Goal: Task Accomplishment & Management: Use online tool/utility

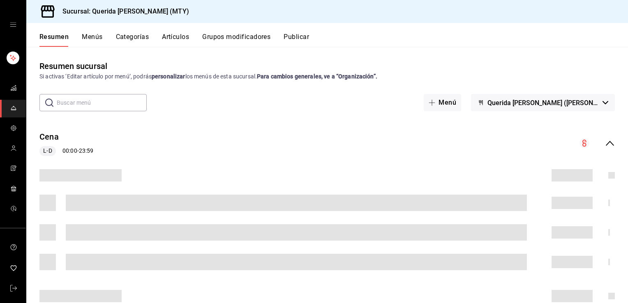
click at [171, 39] on button "Artículos" at bounding box center [175, 40] width 27 height 14
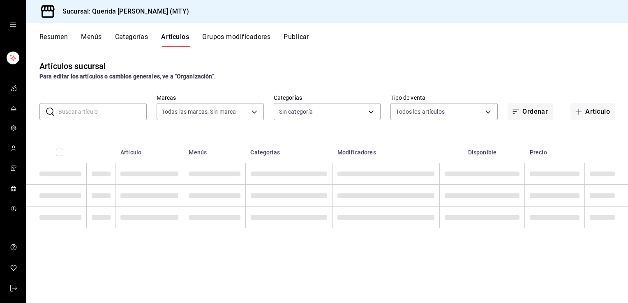
type input "c86918b1-ef05-4987-b05d-2b9394d4c970"
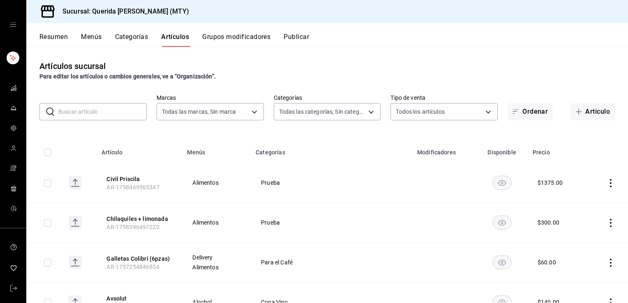
type input "8521ad39-c37f-433e-83af-8be384ff22f2,59c663c8-5724-4156-bbfb-265cef9f8fff,d8729…"
click at [88, 113] on input "text" at bounding box center [102, 112] width 88 height 16
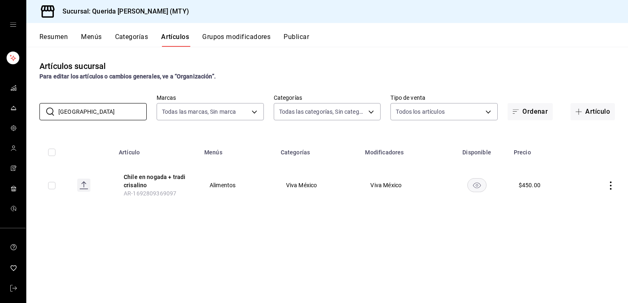
type input "[GEOGRAPHIC_DATA]"
click at [480, 187] on rect "availability-product" at bounding box center [476, 185] width 19 height 14
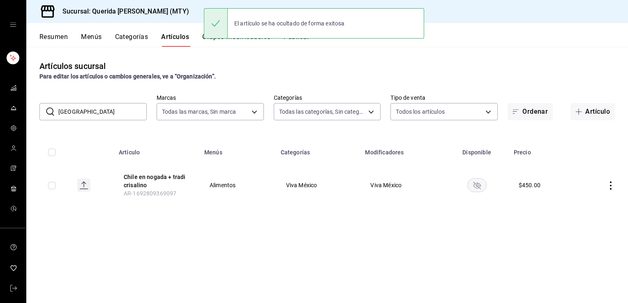
drag, startPoint x: 91, startPoint y: 111, endPoint x: 46, endPoint y: 111, distance: 45.2
click at [46, 111] on div "​ [GEOGRAPHIC_DATA] ​" at bounding box center [92, 111] width 107 height 17
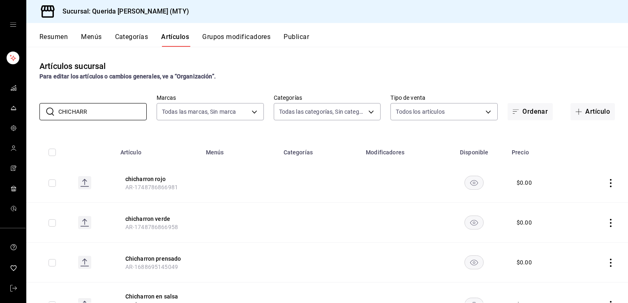
type input "CHICHARR"
click at [470, 183] on rect "availability-product" at bounding box center [474, 183] width 19 height 14
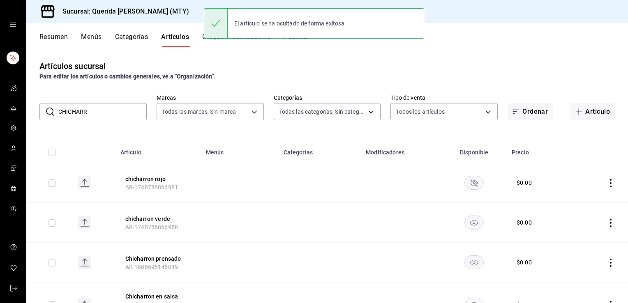
click at [470, 220] on icon "availability-product" at bounding box center [474, 223] width 8 height 6
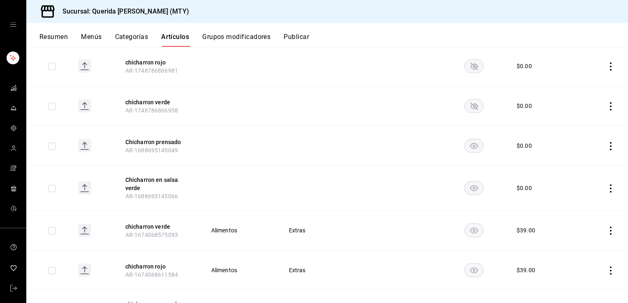
scroll to position [117, 0]
click at [472, 146] on rect "availability-product" at bounding box center [474, 146] width 19 height 14
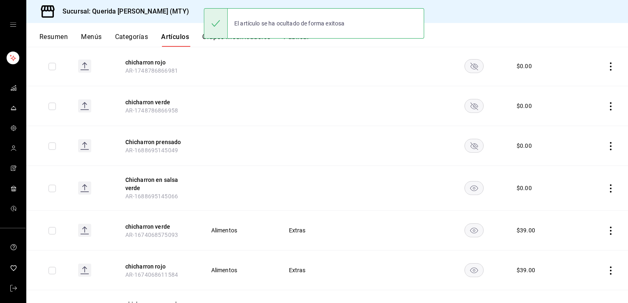
click at [470, 183] on rect "availability-product" at bounding box center [474, 188] width 19 height 14
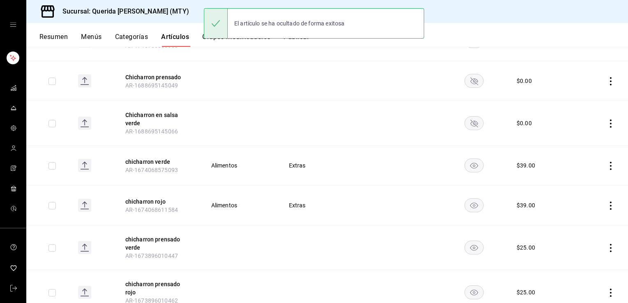
scroll to position [183, 0]
click at [473, 165] on rect "availability-product" at bounding box center [474, 164] width 19 height 14
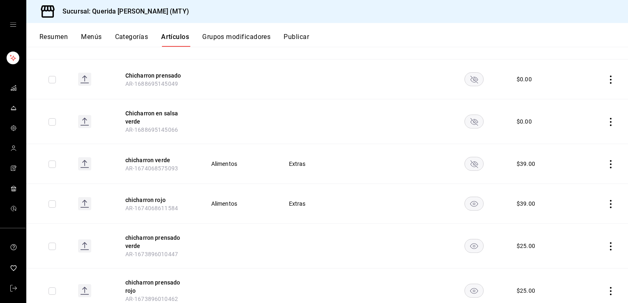
click at [470, 205] on rect "availability-product" at bounding box center [474, 204] width 19 height 14
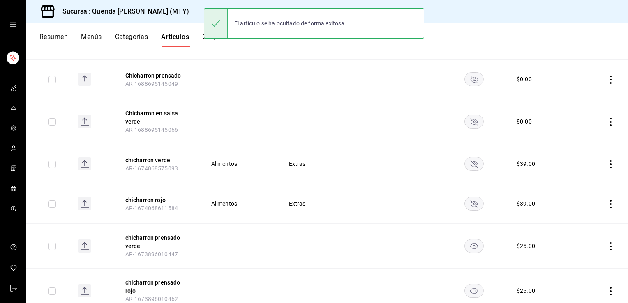
click at [472, 242] on rect "availability-product" at bounding box center [474, 247] width 19 height 14
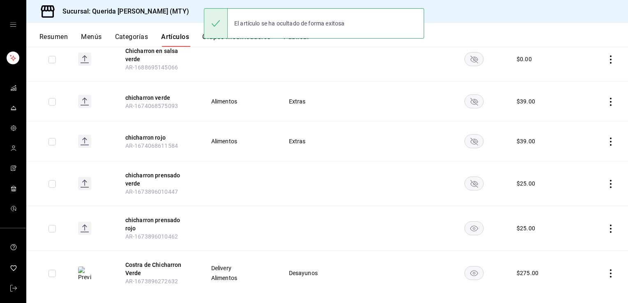
scroll to position [257, 0]
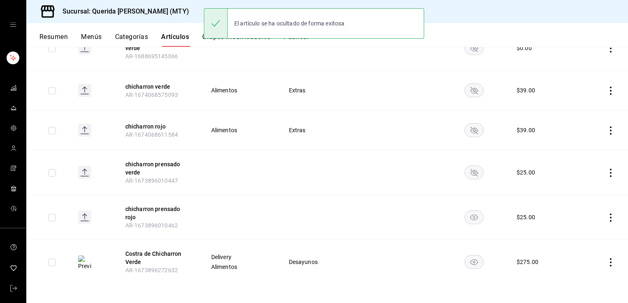
click at [473, 219] on rect "availability-product" at bounding box center [474, 218] width 19 height 14
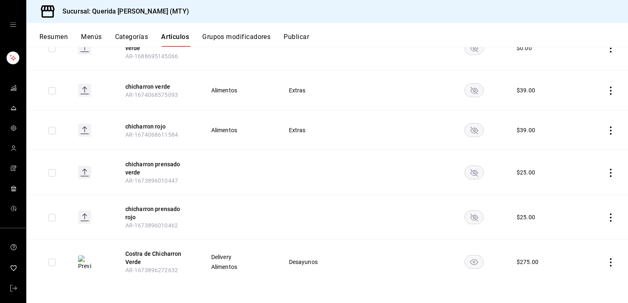
scroll to position [0, 0]
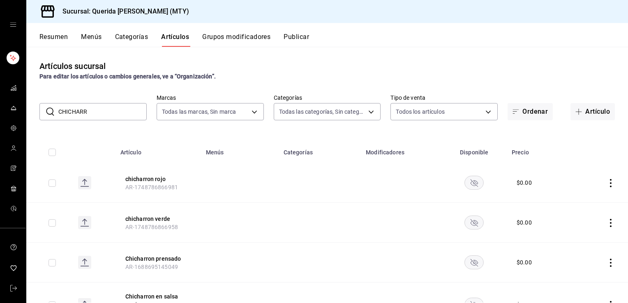
click at [67, 37] on button "Resumen" at bounding box center [53, 40] width 28 height 14
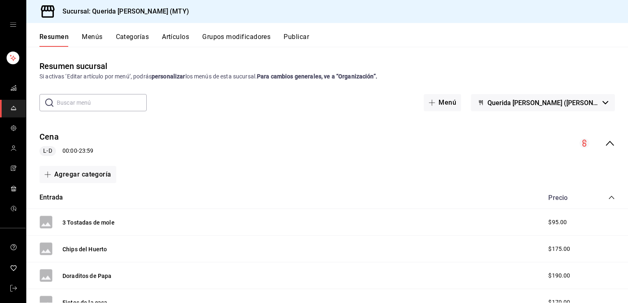
click at [605, 145] on icon "collapse-menu-row" at bounding box center [610, 143] width 10 height 10
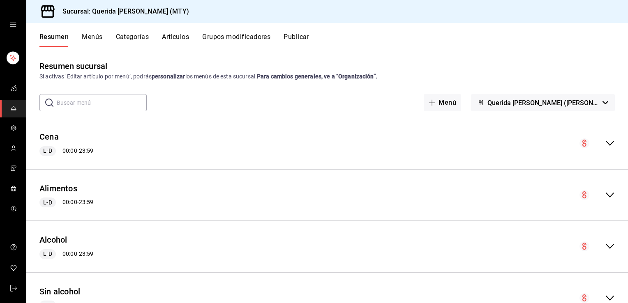
scroll to position [192, 0]
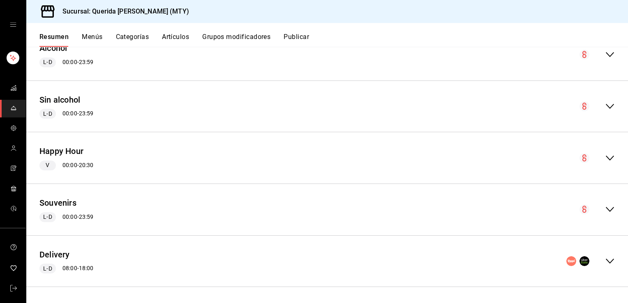
click at [606, 262] on icon "collapse-menu-row" at bounding box center [610, 261] width 10 height 10
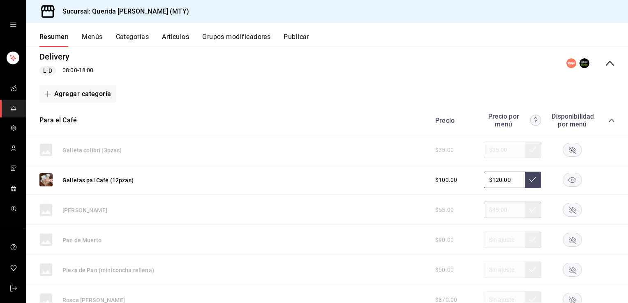
click at [608, 121] on icon "collapse-category-row" at bounding box center [611, 120] width 7 height 7
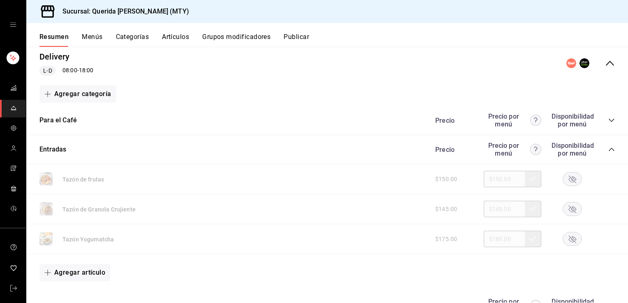
drag, startPoint x: 606, startPoint y: 150, endPoint x: 600, endPoint y: 167, distance: 17.4
click at [600, 167] on div "Tazón de frutas $150.00 $150.00" at bounding box center [327, 179] width 602 height 30
click at [608, 152] on icon "collapse-category-row" at bounding box center [611, 149] width 7 height 7
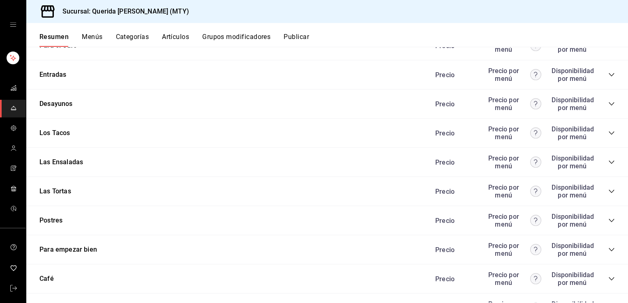
scroll to position [457, 0]
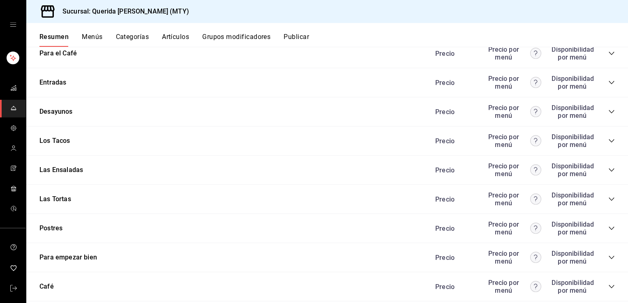
click at [608, 113] on icon "collapse-category-row" at bounding box center [611, 111] width 7 height 7
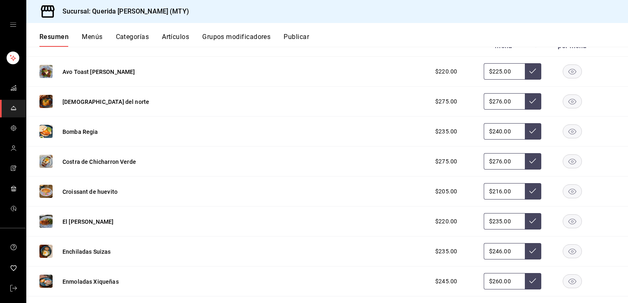
scroll to position [527, 0]
click at [565, 157] on rect "button" at bounding box center [572, 161] width 19 height 14
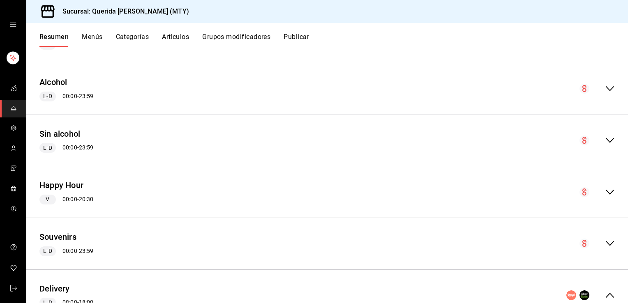
scroll to position [0, 0]
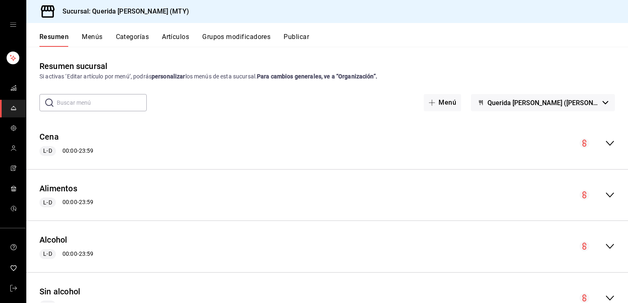
click at [293, 42] on button "Publicar" at bounding box center [296, 40] width 25 height 14
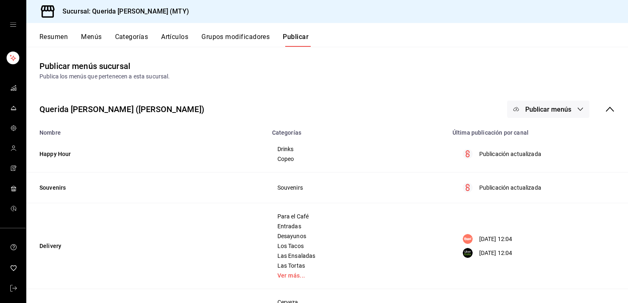
click at [566, 111] on button "Publicar menús" at bounding box center [548, 109] width 82 height 17
click at [554, 137] on span "Punto de venta" at bounding box center [553, 136] width 39 height 9
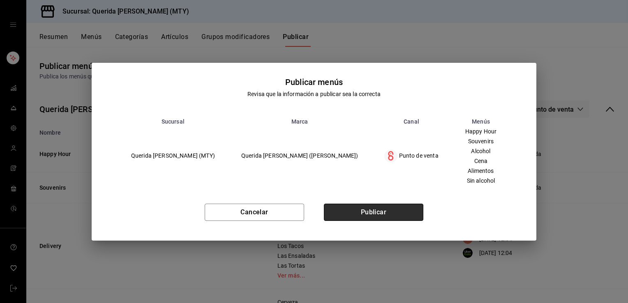
click at [391, 214] on button "Publicar" at bounding box center [373, 212] width 99 height 17
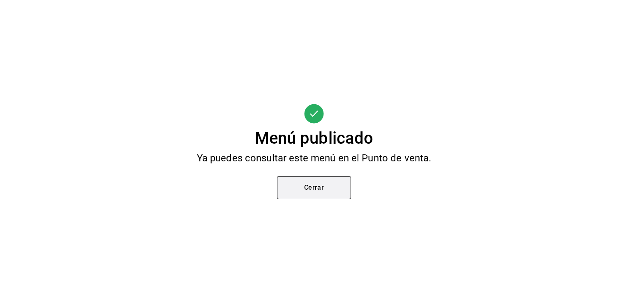
click at [283, 196] on button "Cerrar" at bounding box center [314, 187] width 74 height 23
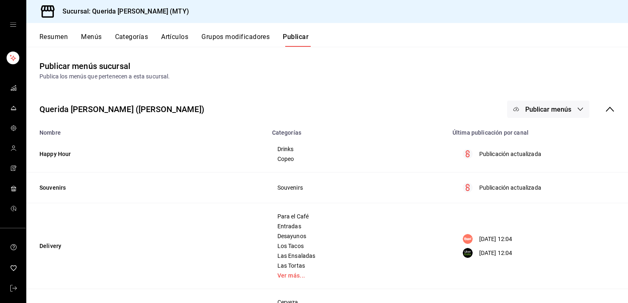
click at [526, 107] on span "Publicar menús" at bounding box center [548, 110] width 46 height 8
click at [533, 156] on div at bounding box center [522, 158] width 23 height 13
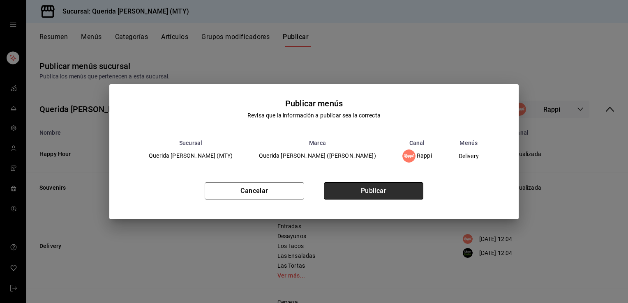
click at [358, 186] on button "Publicar" at bounding box center [373, 190] width 99 height 17
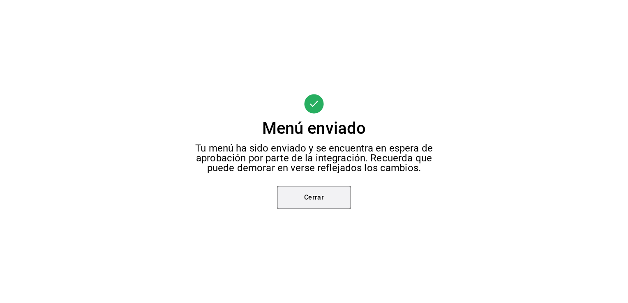
click at [289, 205] on button "Cerrar" at bounding box center [314, 197] width 74 height 23
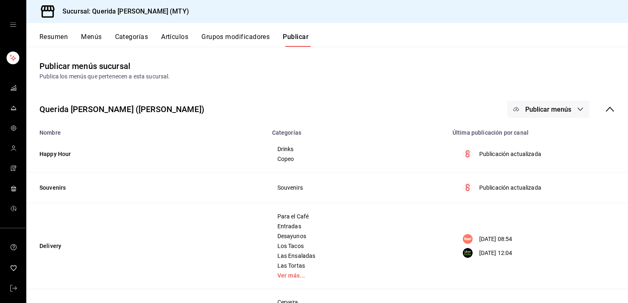
click at [556, 108] on span "Publicar menús" at bounding box center [548, 110] width 46 height 8
click at [518, 185] on img at bounding box center [517, 181] width 13 height 13
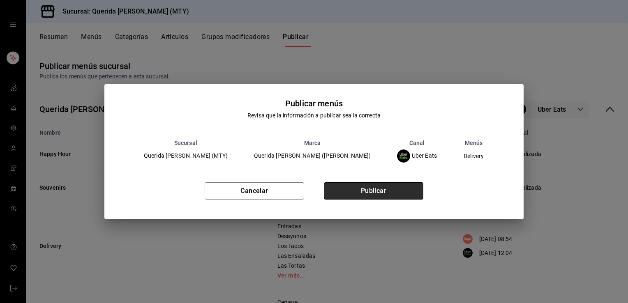
click at [394, 190] on button "Publicar" at bounding box center [373, 190] width 99 height 17
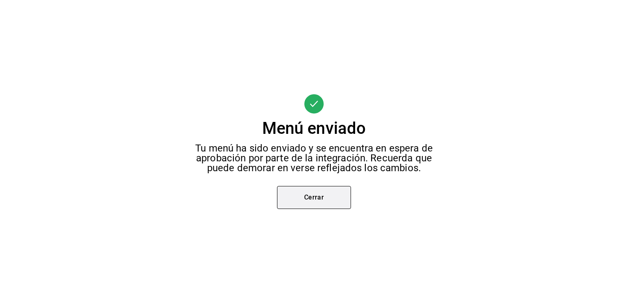
click at [325, 195] on button "Cerrar" at bounding box center [314, 197] width 74 height 23
